Goal: Task Accomplishment & Management: Manage account settings

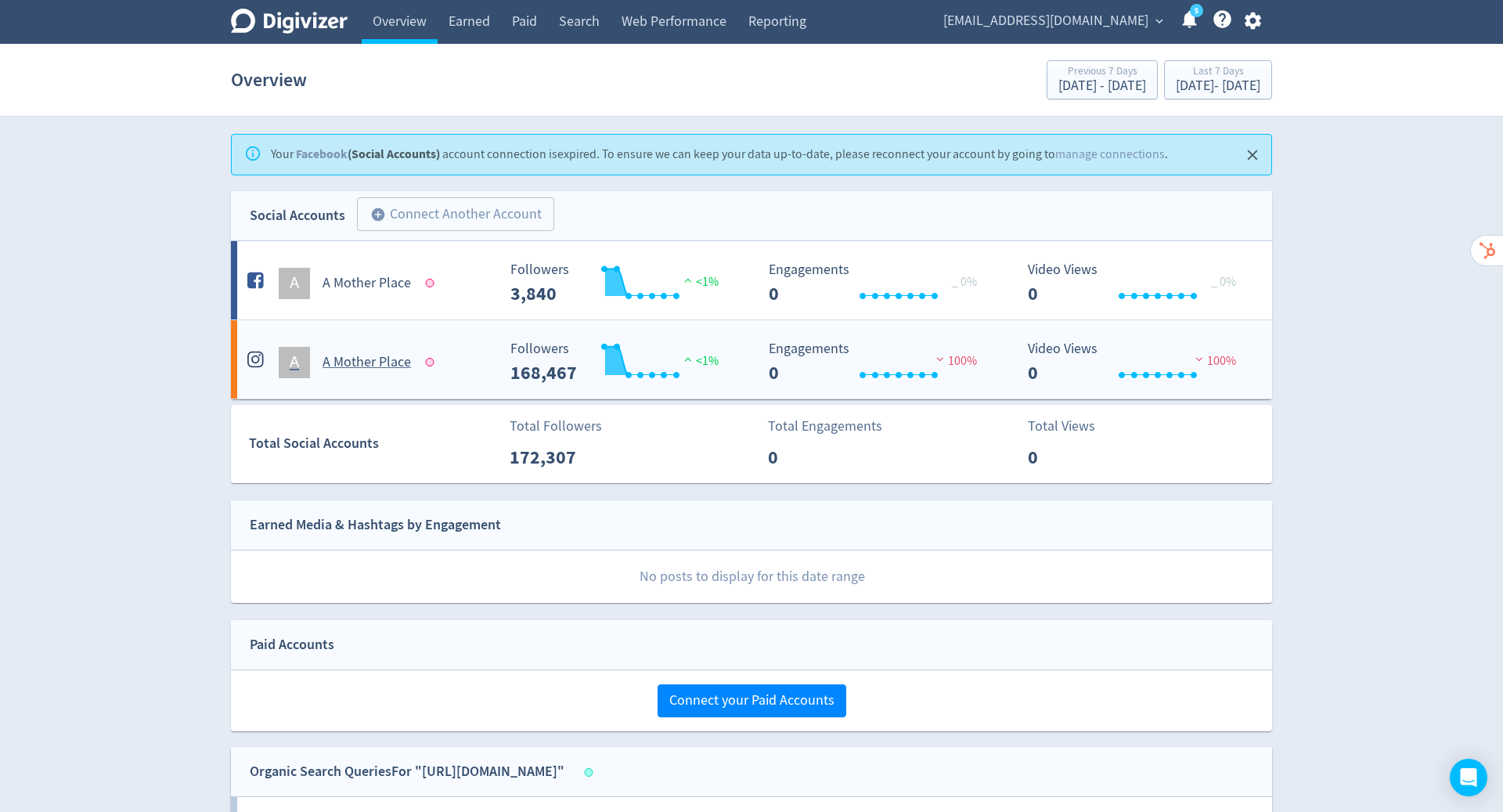
click at [385, 353] on h5 "A Mother Place" at bounding box center [366, 362] width 89 height 19
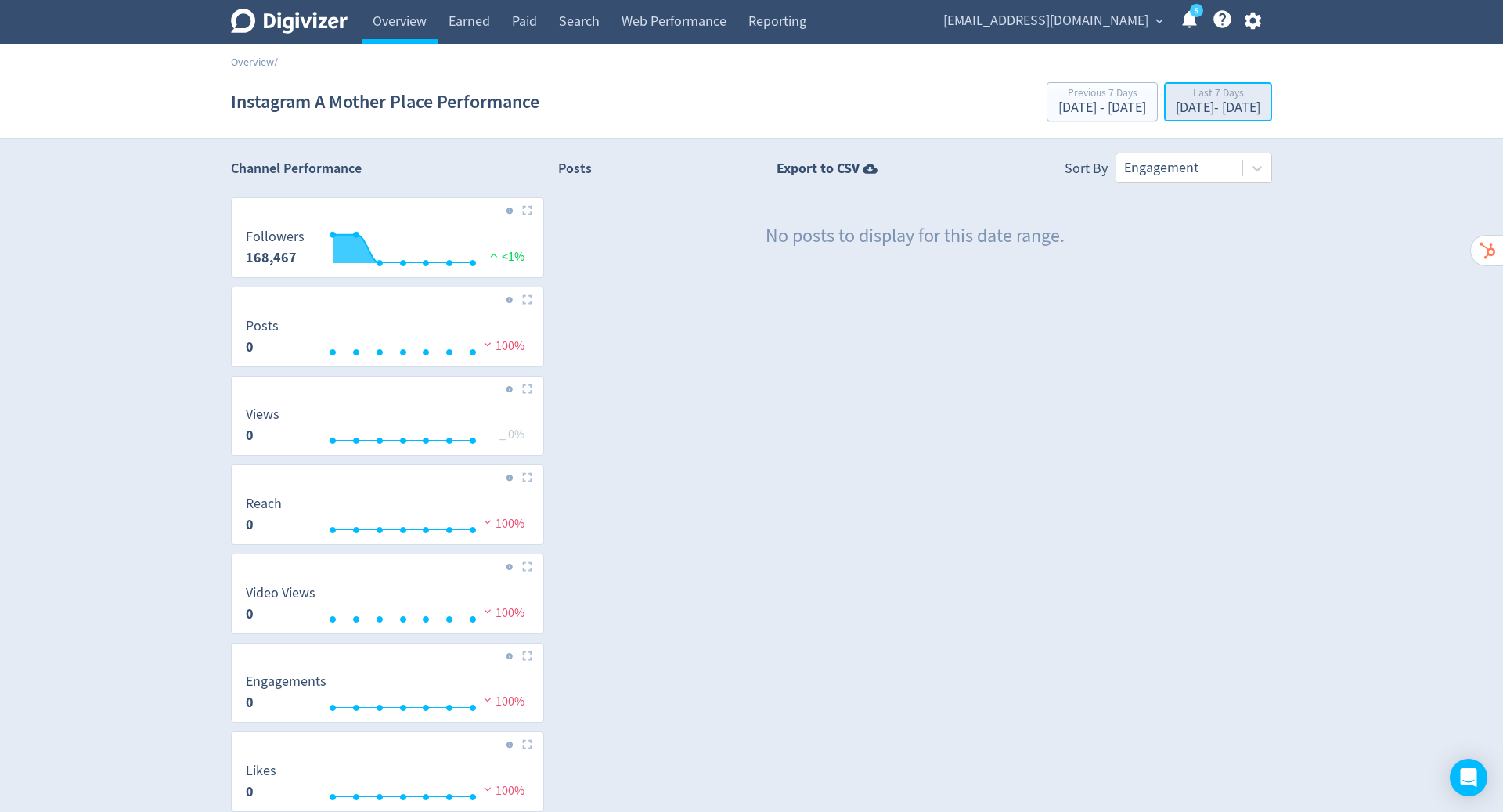
click at [1177, 100] on div "Last 7 Days" at bounding box center [1218, 94] width 85 height 13
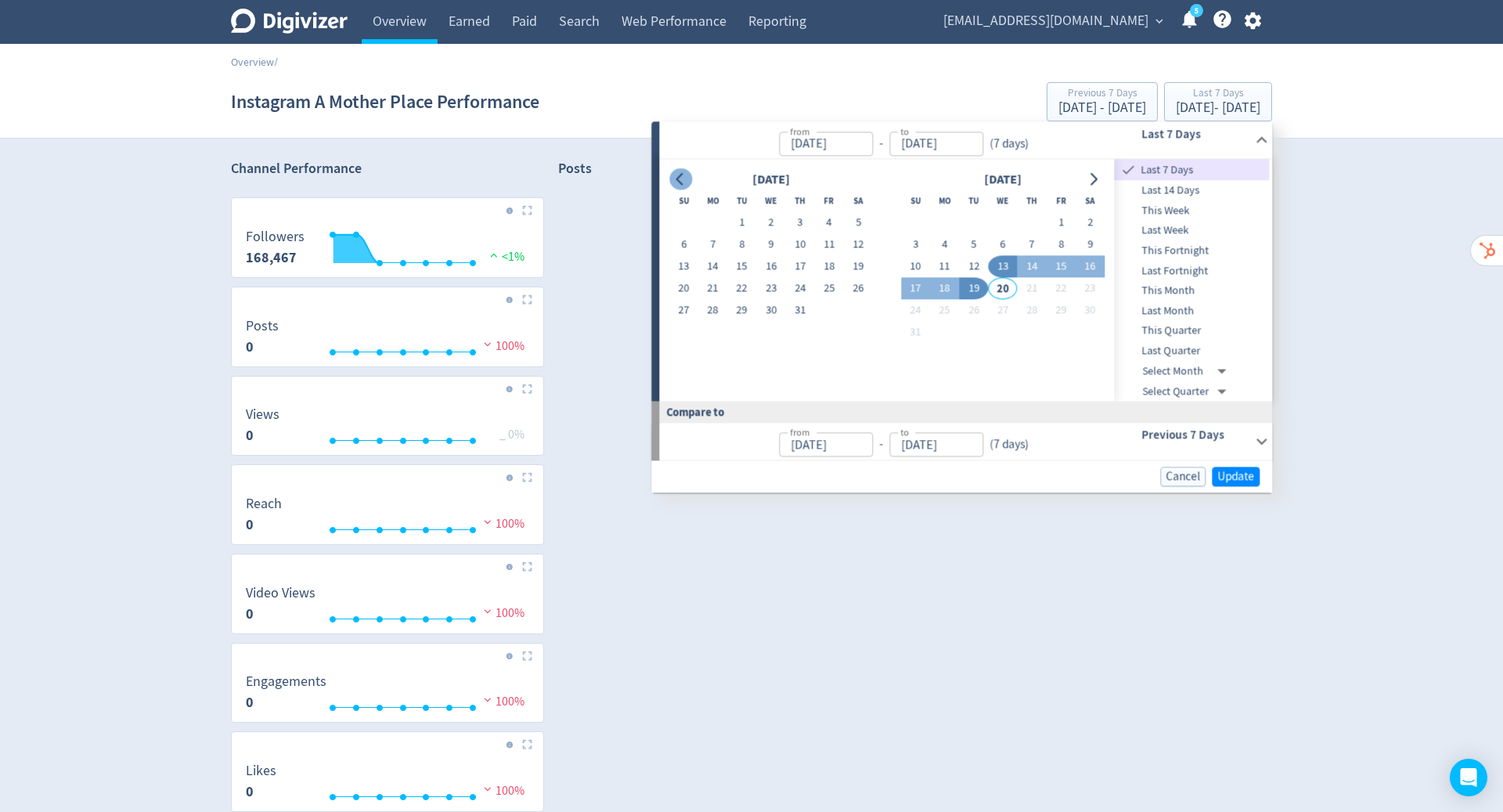
click at [674, 184] on icon "Go to previous month" at bounding box center [680, 179] width 13 height 13
click at [672, 172] on button "Go to previous month" at bounding box center [680, 179] width 23 height 22
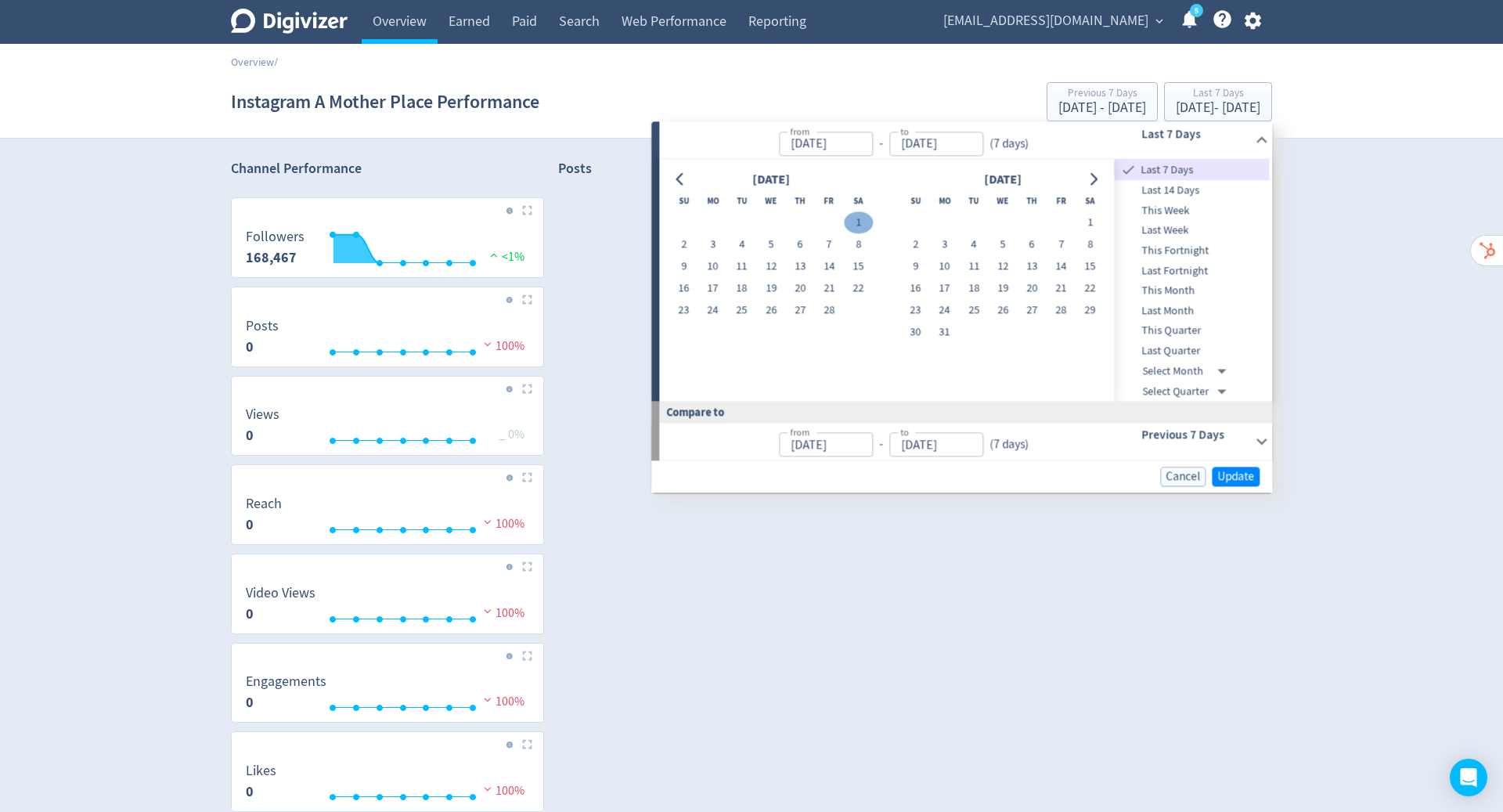
click at [861, 226] on button "1" at bounding box center [858, 223] width 29 height 22
type input "[DATE]"
click at [1085, 179] on button "Go to next month" at bounding box center [1093, 179] width 23 height 22
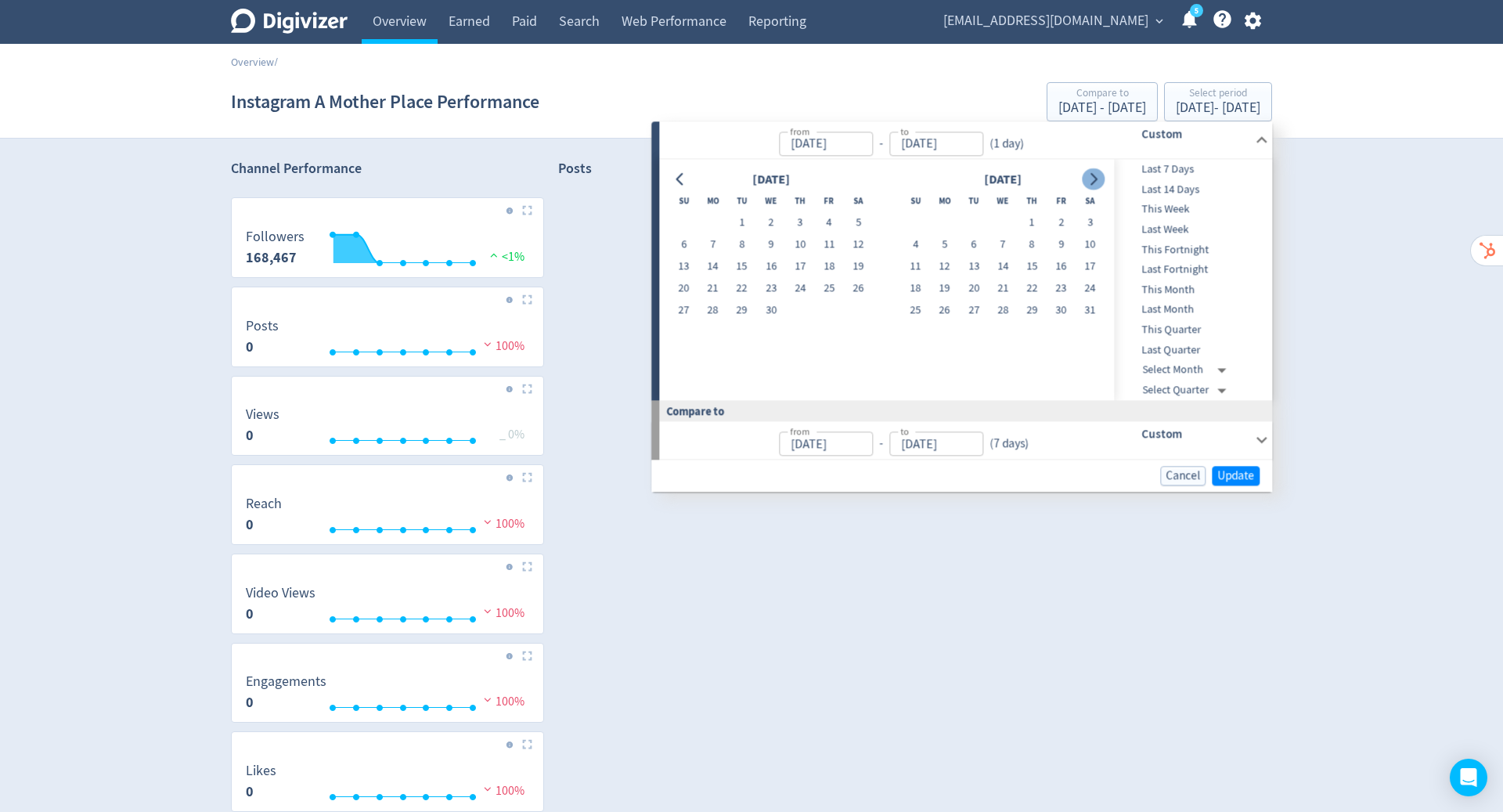
click at [1085, 179] on button "Go to next month" at bounding box center [1093, 179] width 23 height 22
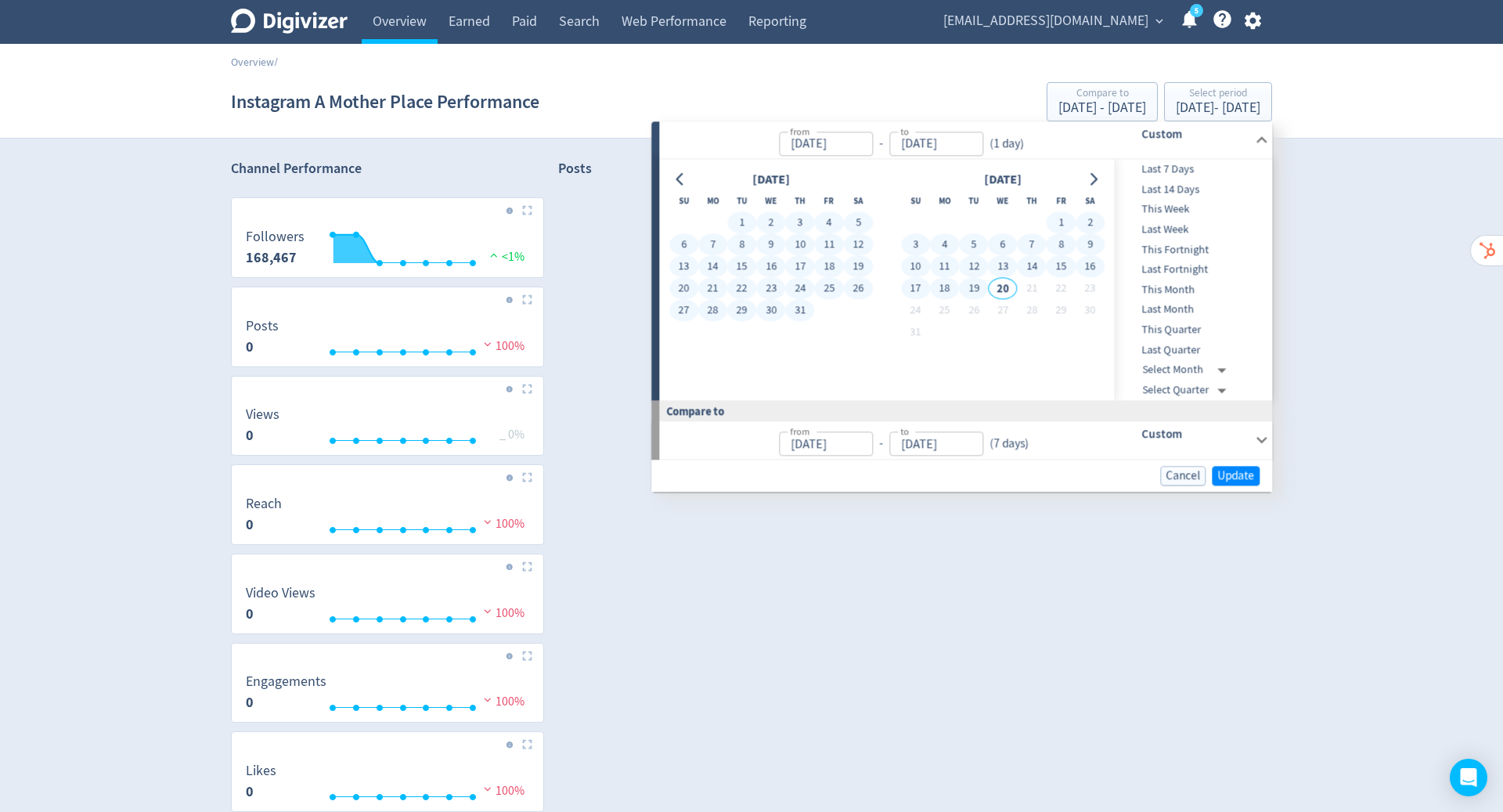
click at [970, 283] on button "19" at bounding box center [973, 288] width 29 height 22
type input "[DATE]"
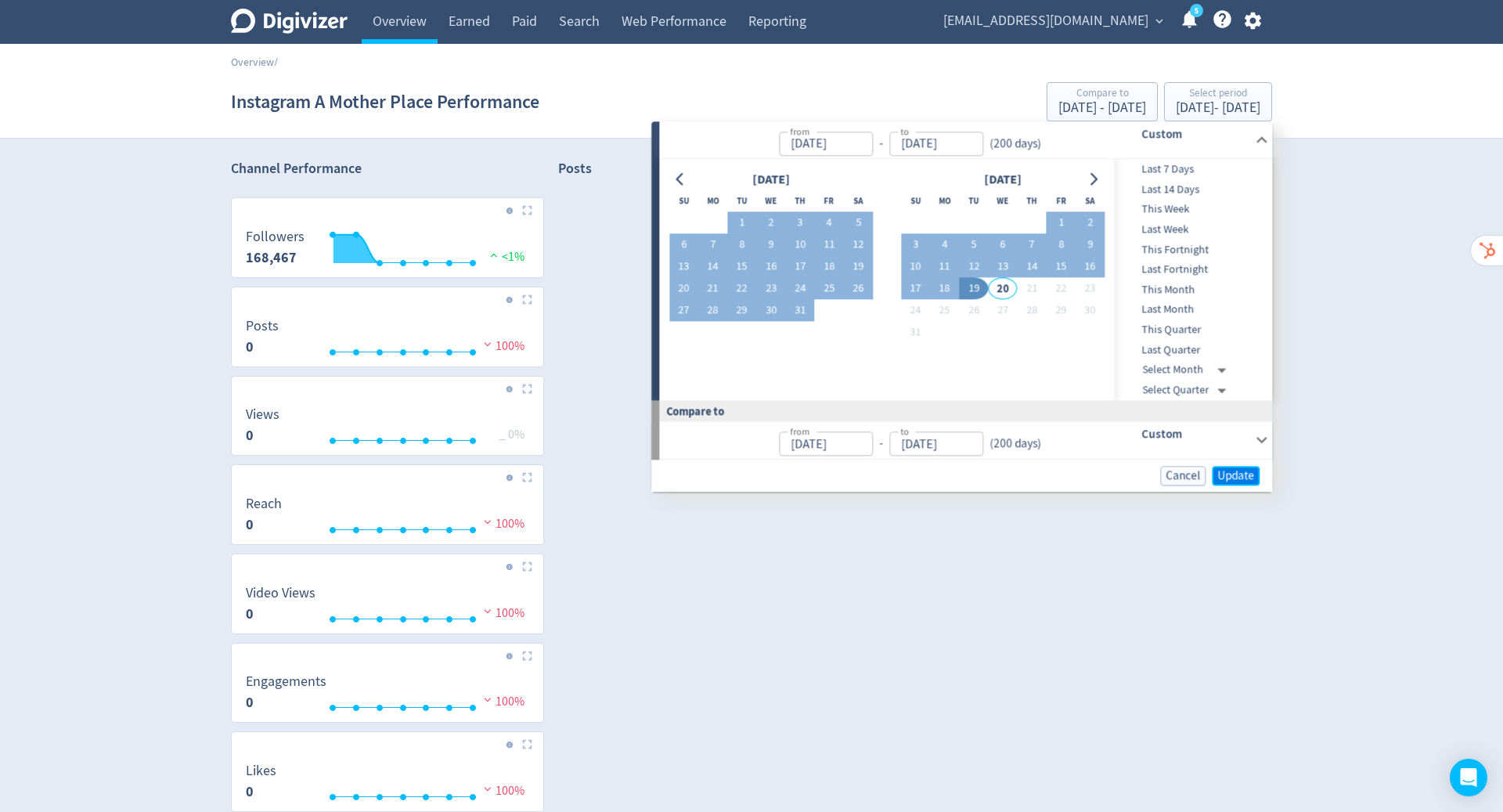
click at [1229, 469] on span "Update" at bounding box center [1235, 475] width 37 height 12
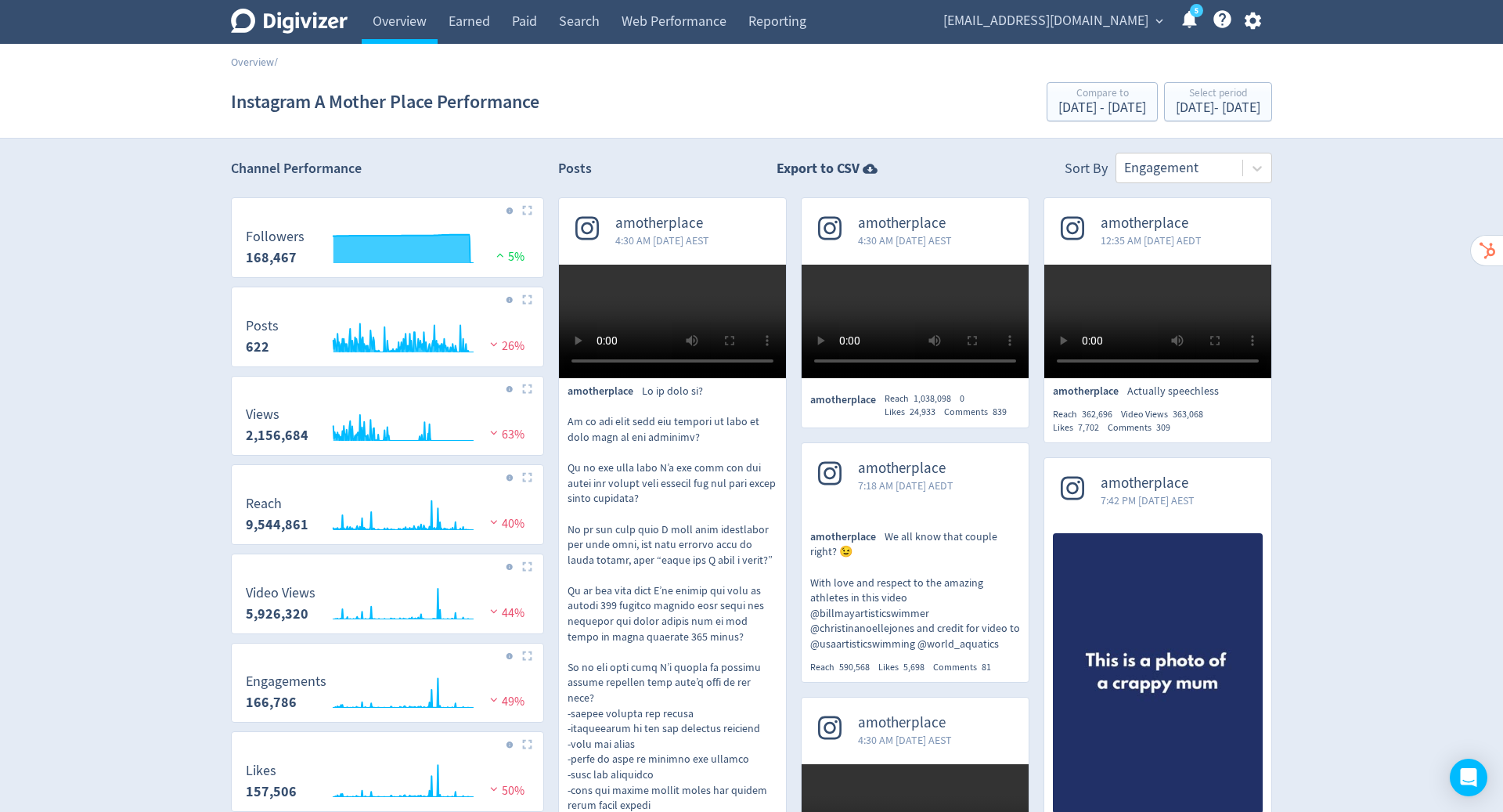
click at [657, 222] on span "amotherplace" at bounding box center [662, 223] width 94 height 18
click at [1104, 20] on span "[EMAIL_ADDRESS][DOMAIN_NAME]" at bounding box center [1045, 21] width 205 height 25
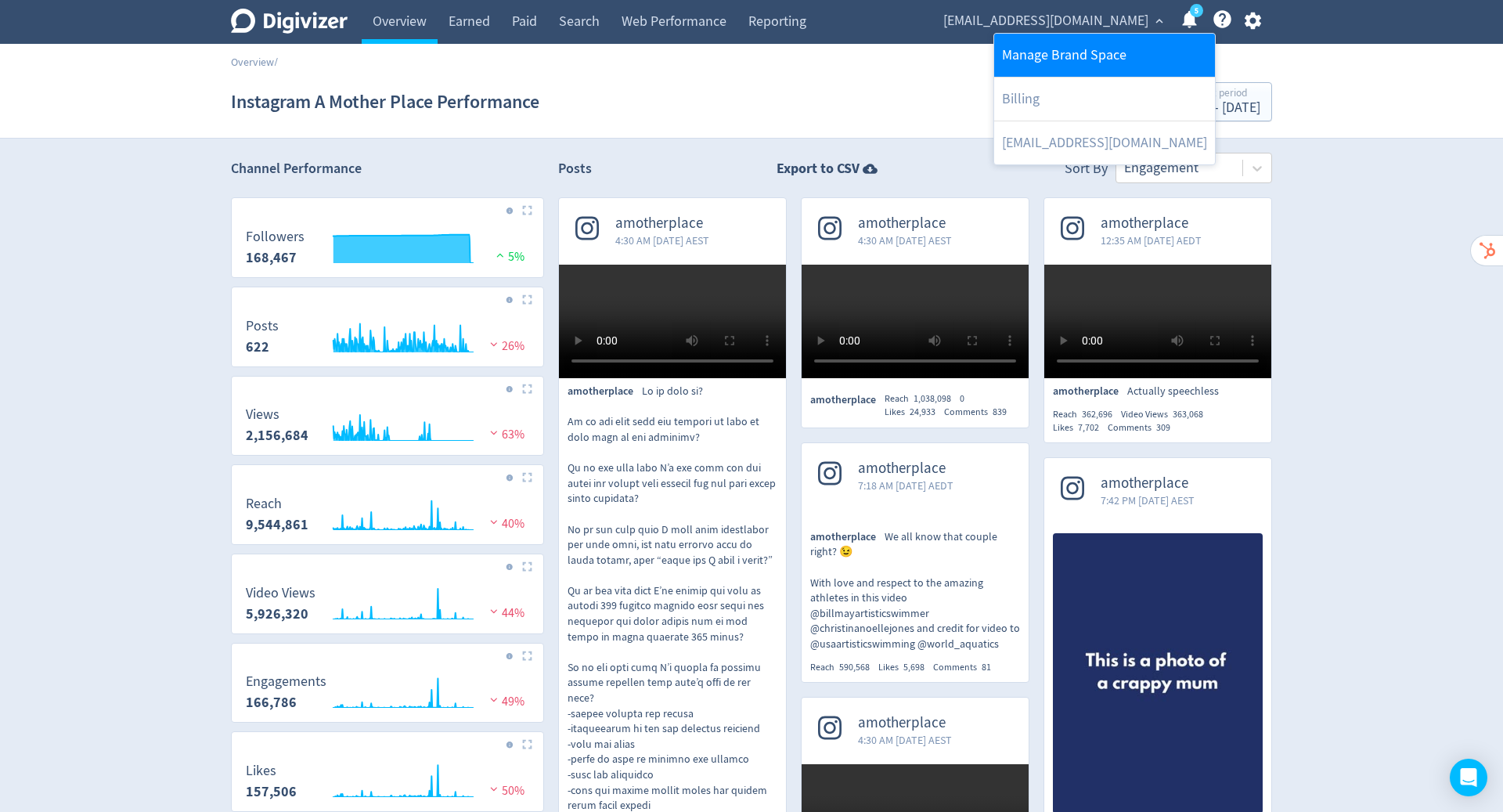
click at [1051, 61] on link "Manage Brand Space" at bounding box center [1104, 55] width 221 height 43
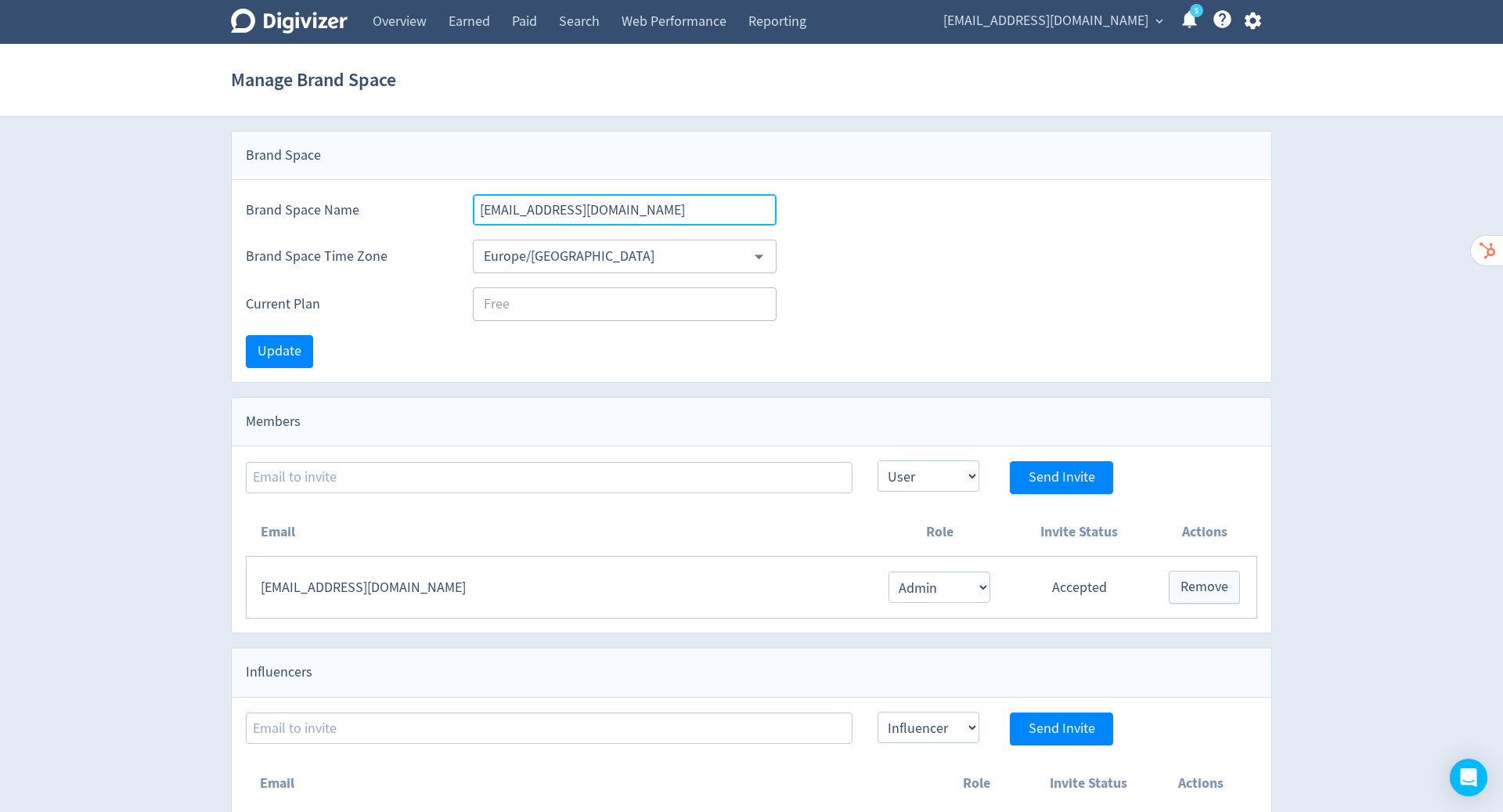
click at [609, 204] on input "[EMAIL_ADDRESS][DOMAIN_NAME]" at bounding box center [624, 210] width 303 height 31
click at [605, 204] on input "[EMAIL_ADDRESS][DOMAIN_NAME]" at bounding box center [624, 210] width 303 height 31
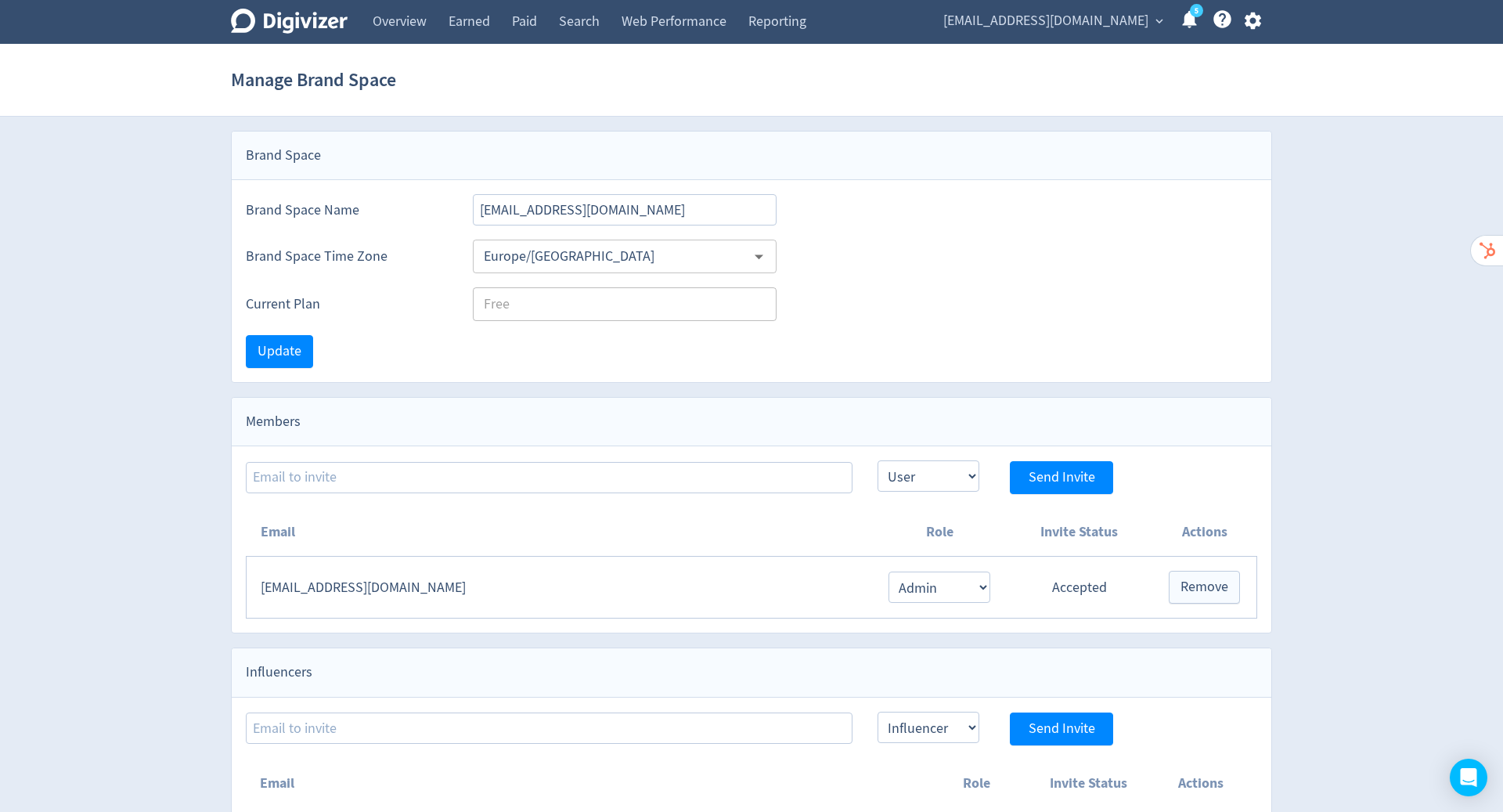
click at [1256, 20] on icon "button" at bounding box center [1251, 21] width 17 height 17
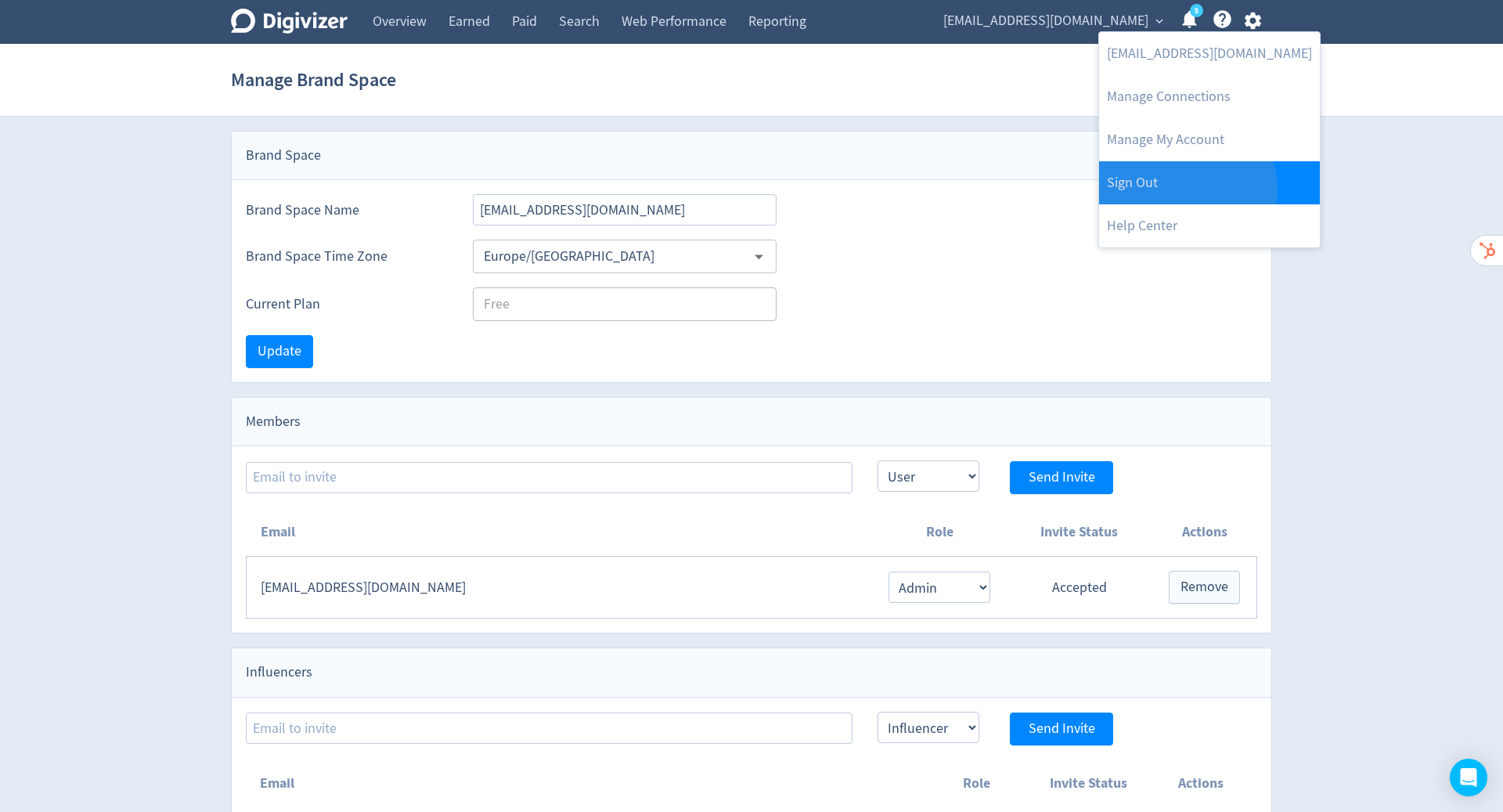
click at [1176, 191] on link "Sign Out" at bounding box center [1209, 182] width 221 height 43
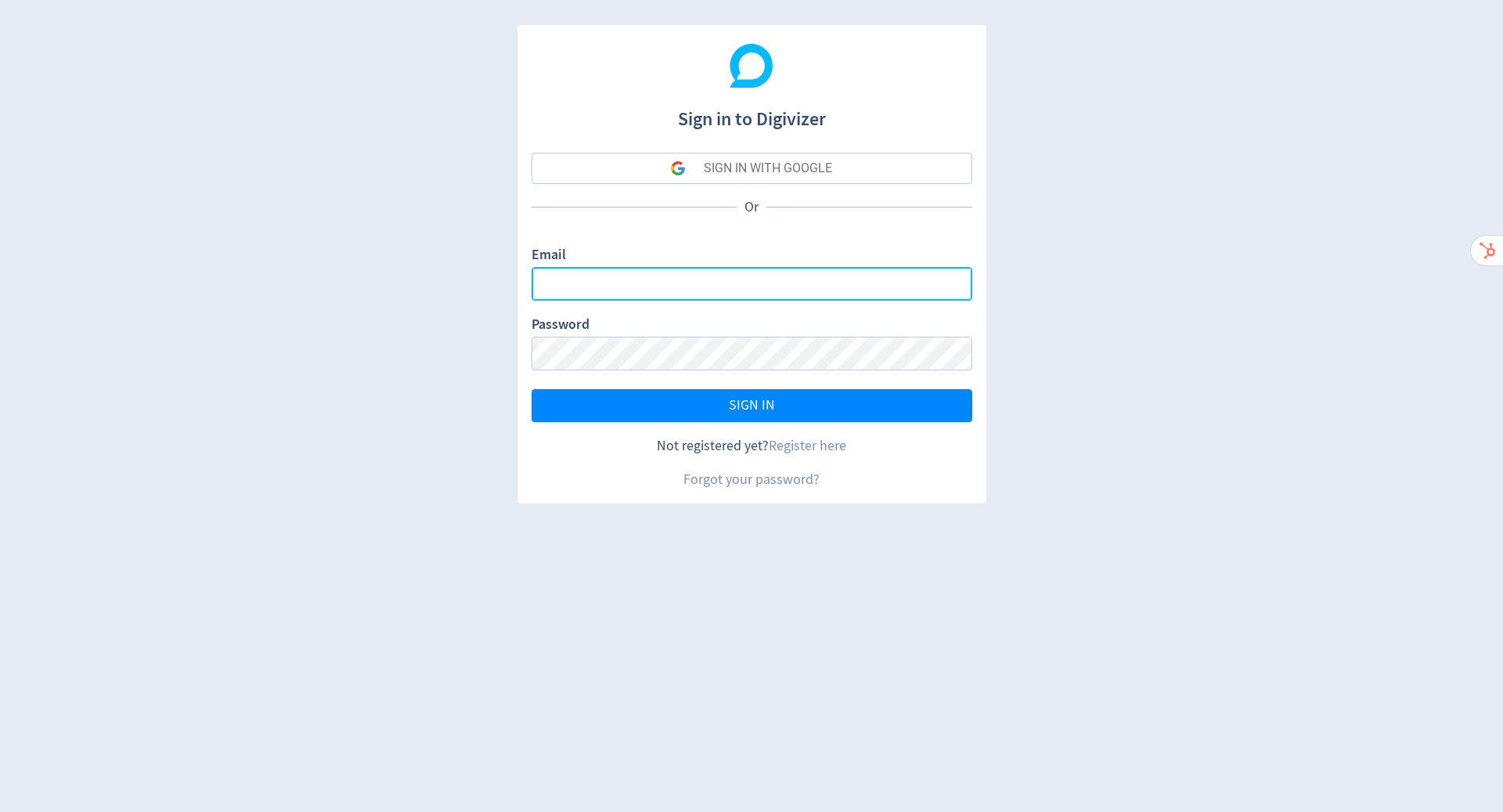
click at [740, 278] on input "Email" at bounding box center [752, 284] width 441 height 34
type input "[PERSON_NAME][EMAIL_ADDRESS][PERSON_NAME][DOMAIN_NAME]"
